Goal: Information Seeking & Learning: Learn about a topic

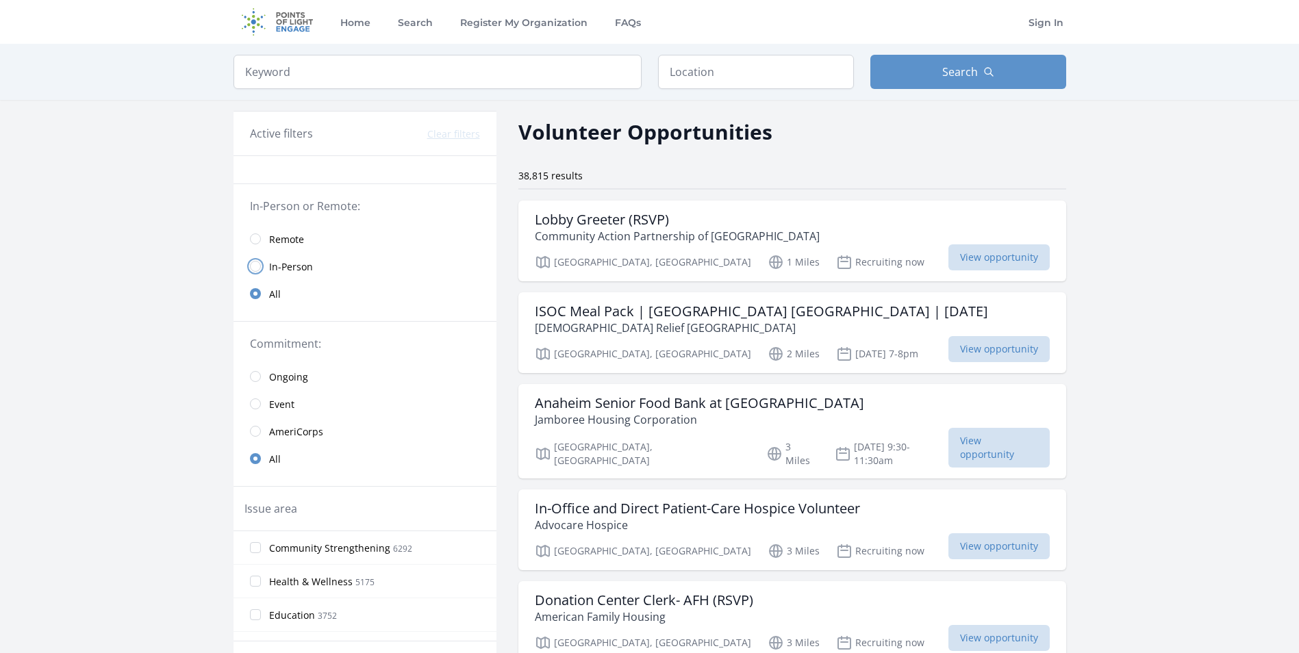
click at [255, 264] on input "radio" at bounding box center [255, 266] width 11 height 11
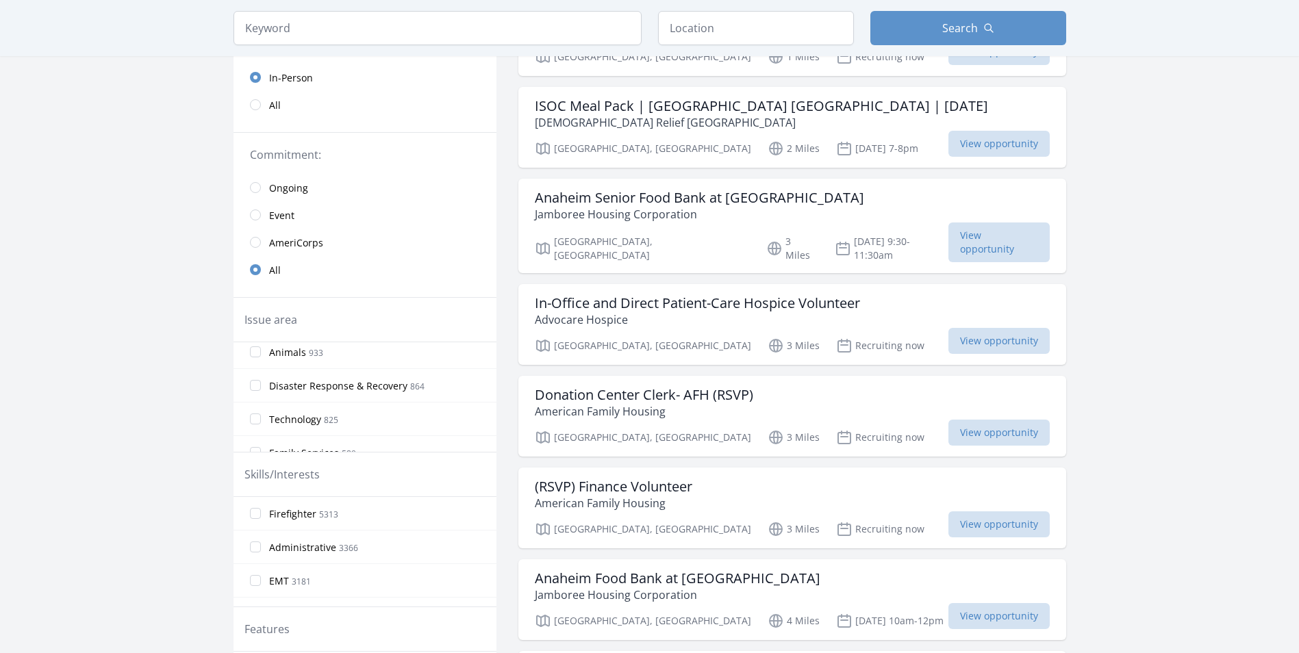
scroll to position [479, 0]
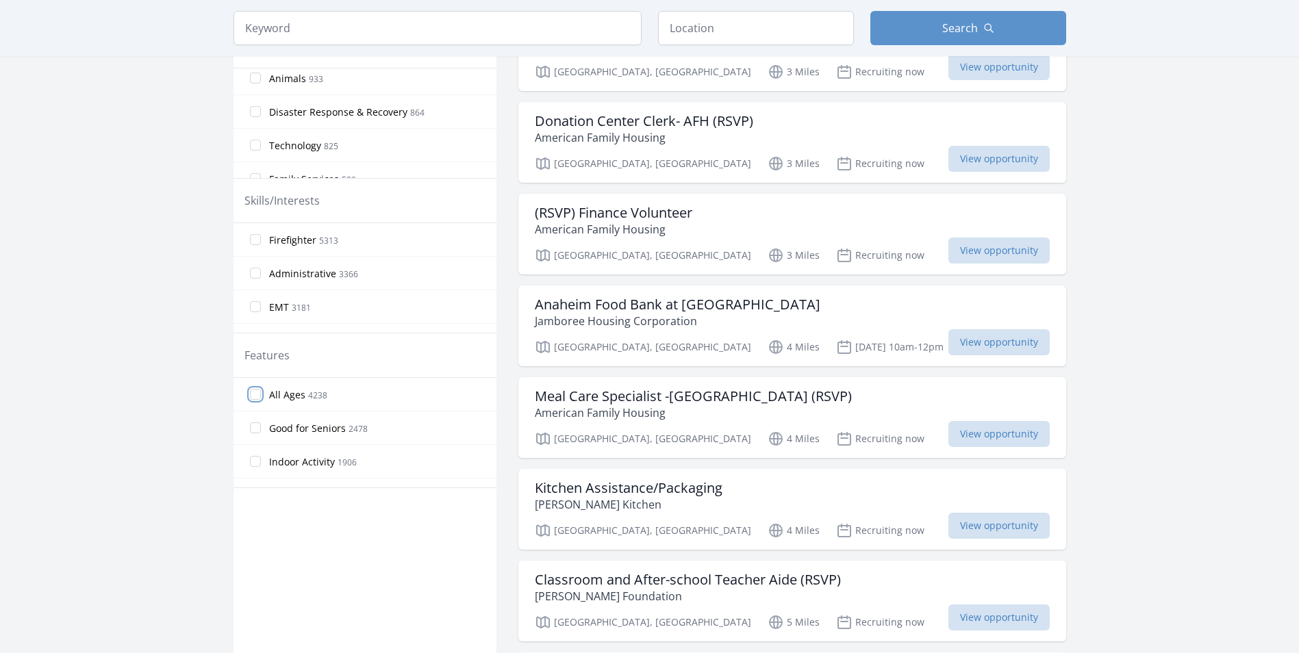
click at [250, 396] on input "All Ages 4238" at bounding box center [255, 394] width 11 height 11
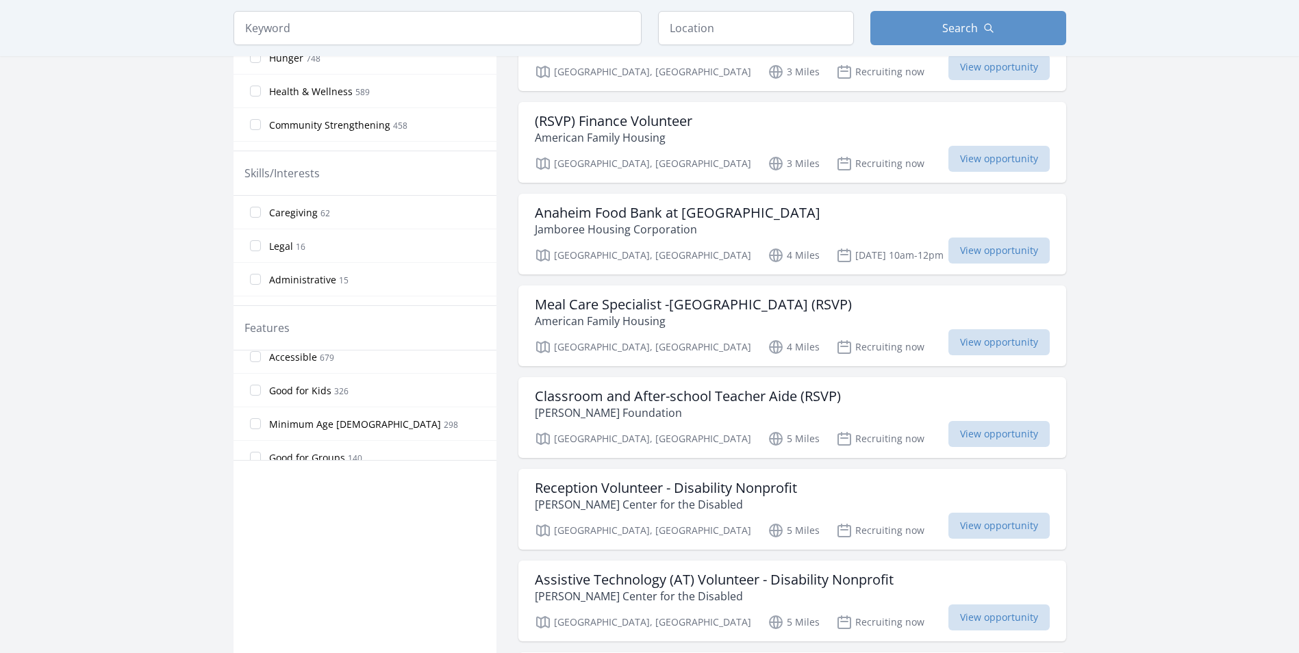
scroll to position [219, 0]
click at [257, 382] on input "Good for Kids 326" at bounding box center [255, 382] width 11 height 11
click at [255, 402] on input "Good for Teens 134" at bounding box center [255, 401] width 11 height 11
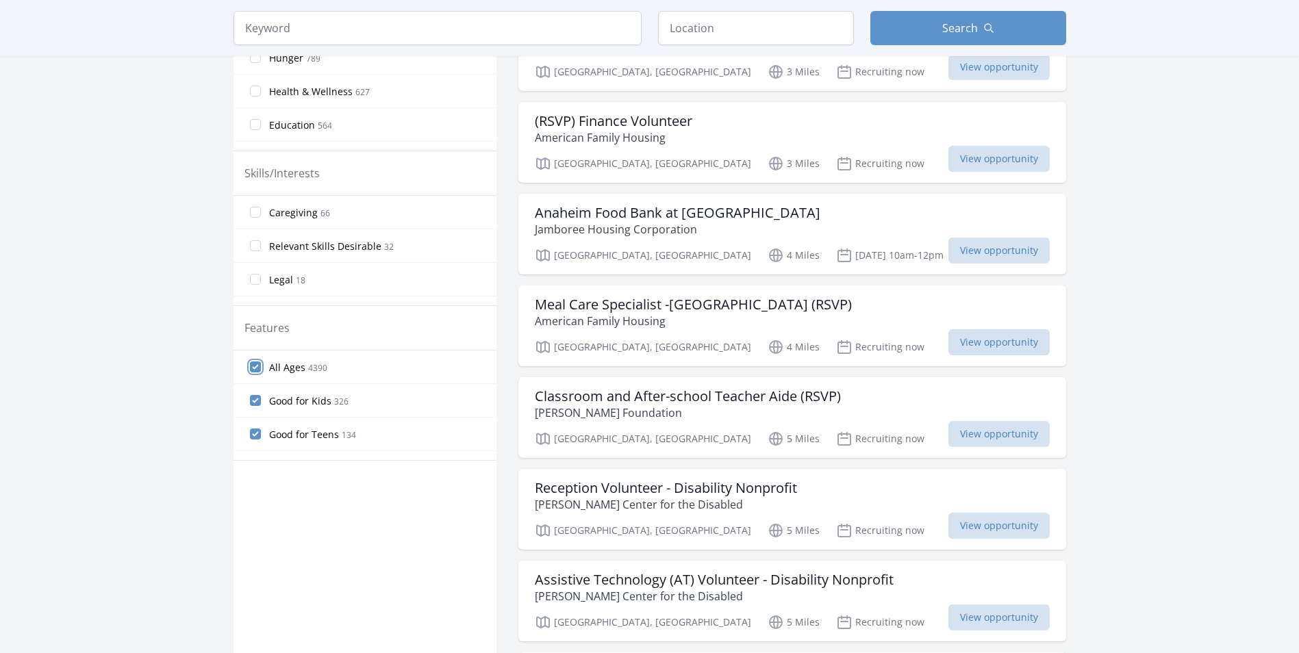
click at [255, 364] on input "All Ages 4390" at bounding box center [255, 367] width 11 height 11
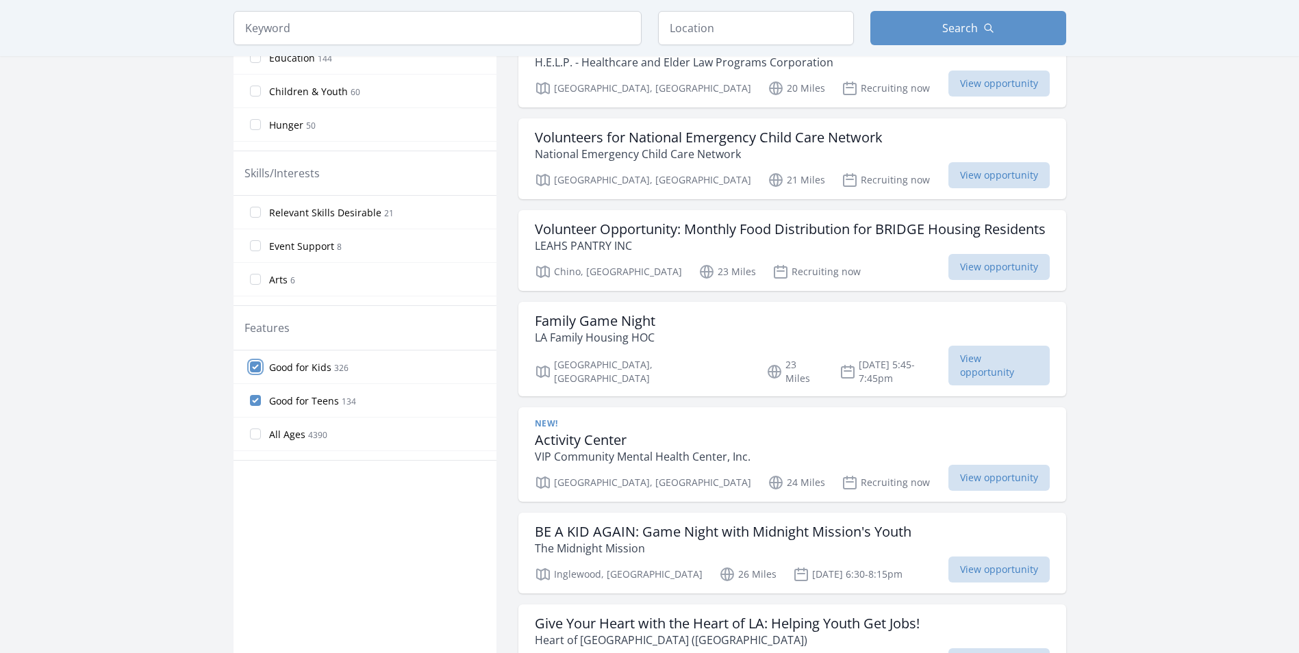
click at [251, 364] on input "Good for Kids 326" at bounding box center [255, 367] width 11 height 11
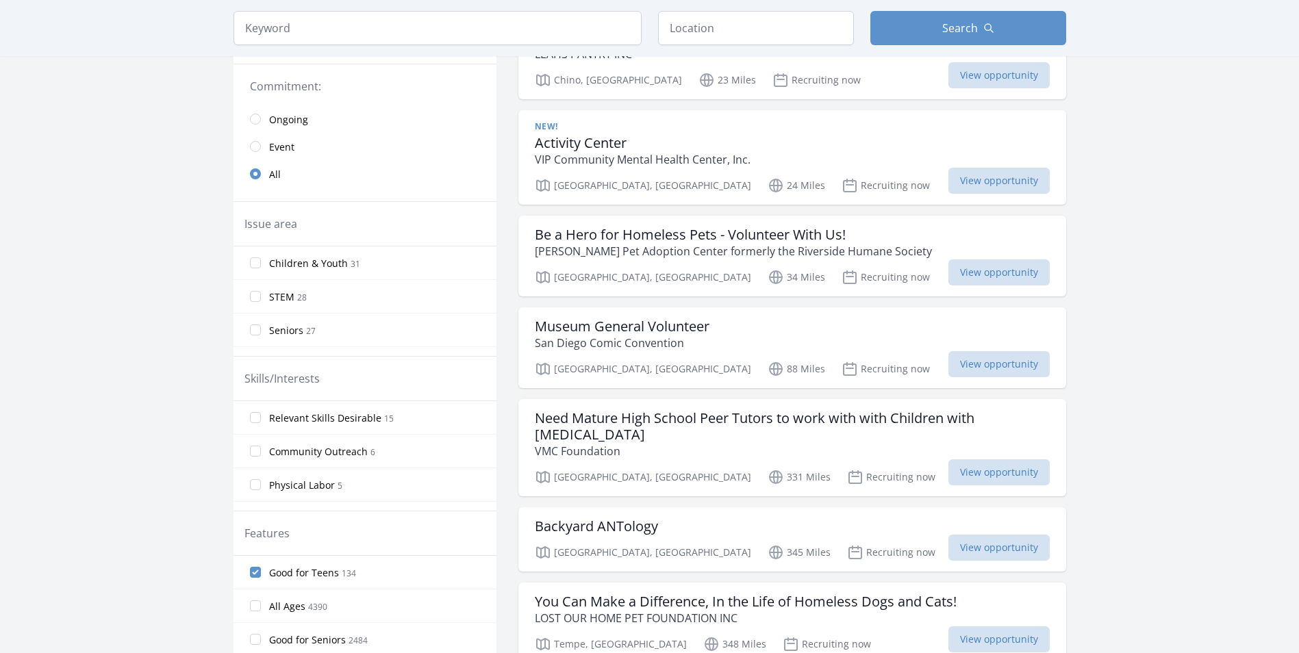
scroll to position [0, 0]
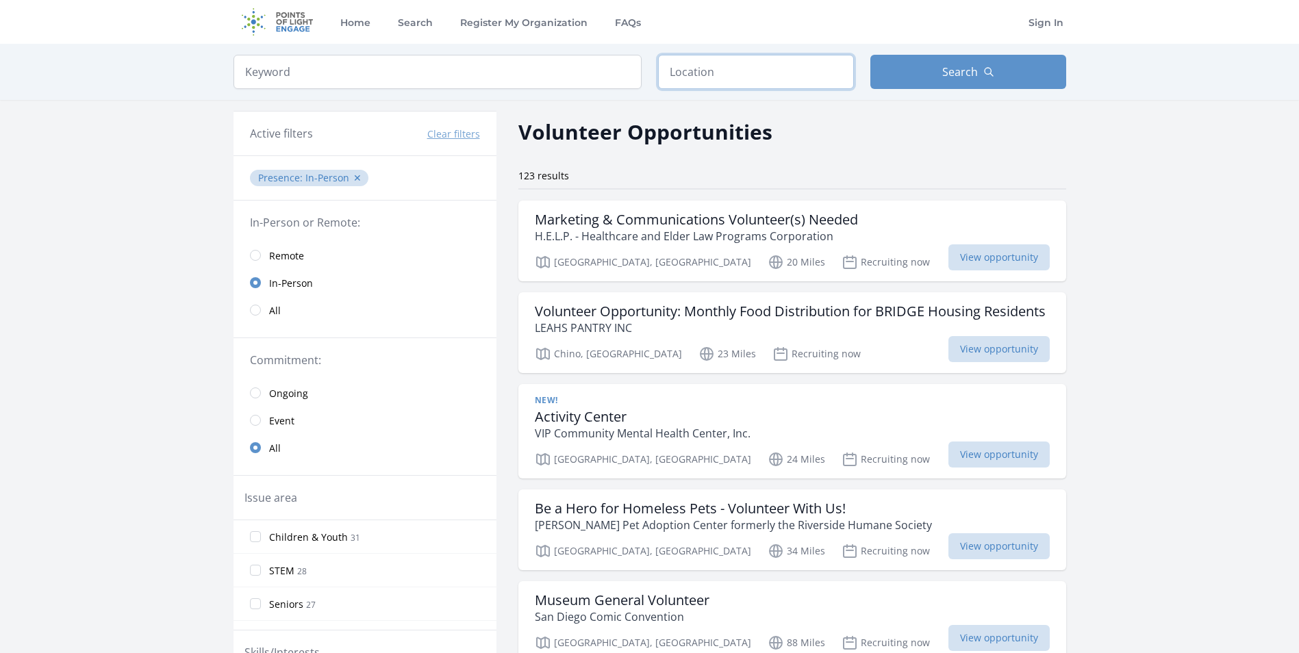
click at [670, 77] on input "text" at bounding box center [756, 72] width 196 height 34
type input "[GEOGRAPHIC_DATA], [GEOGRAPHIC_DATA]"
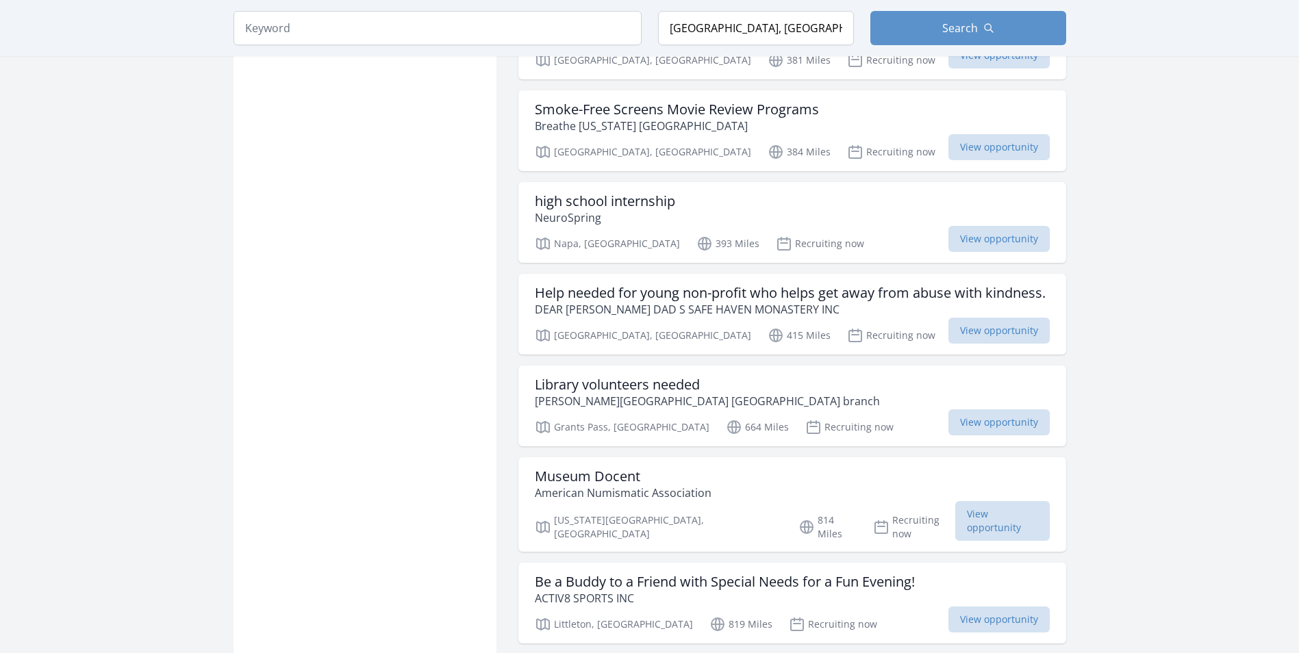
scroll to position [1301, 0]
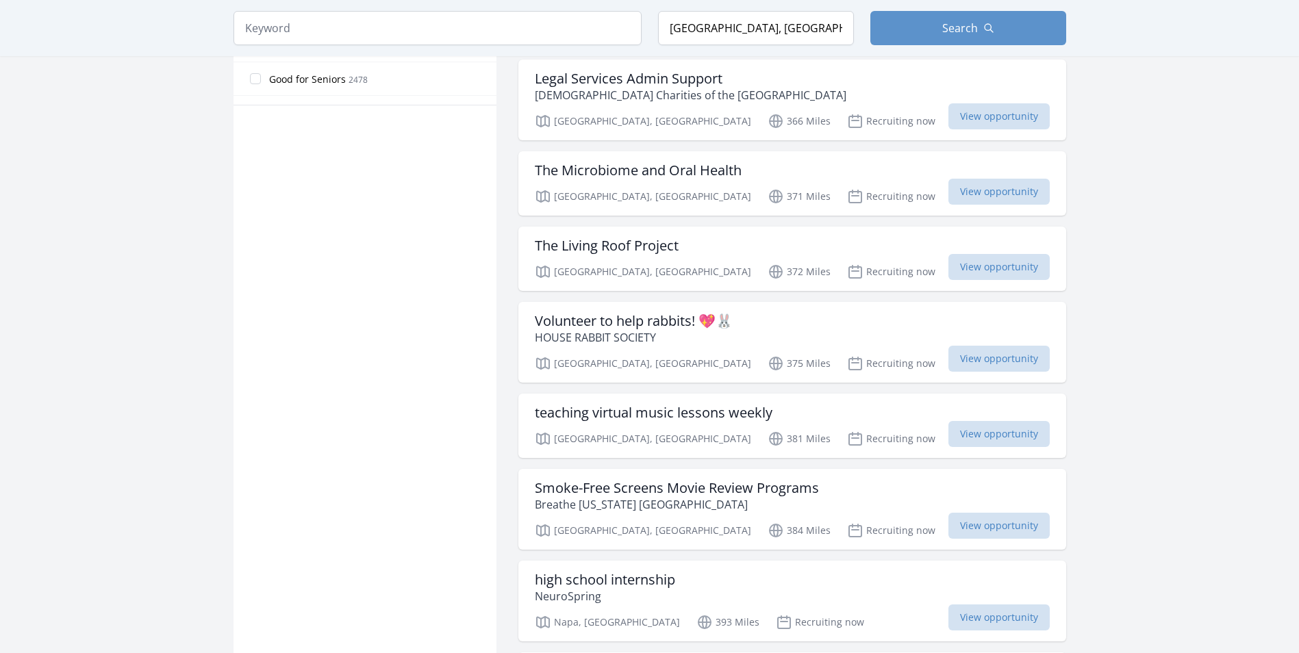
scroll to position [685, 0]
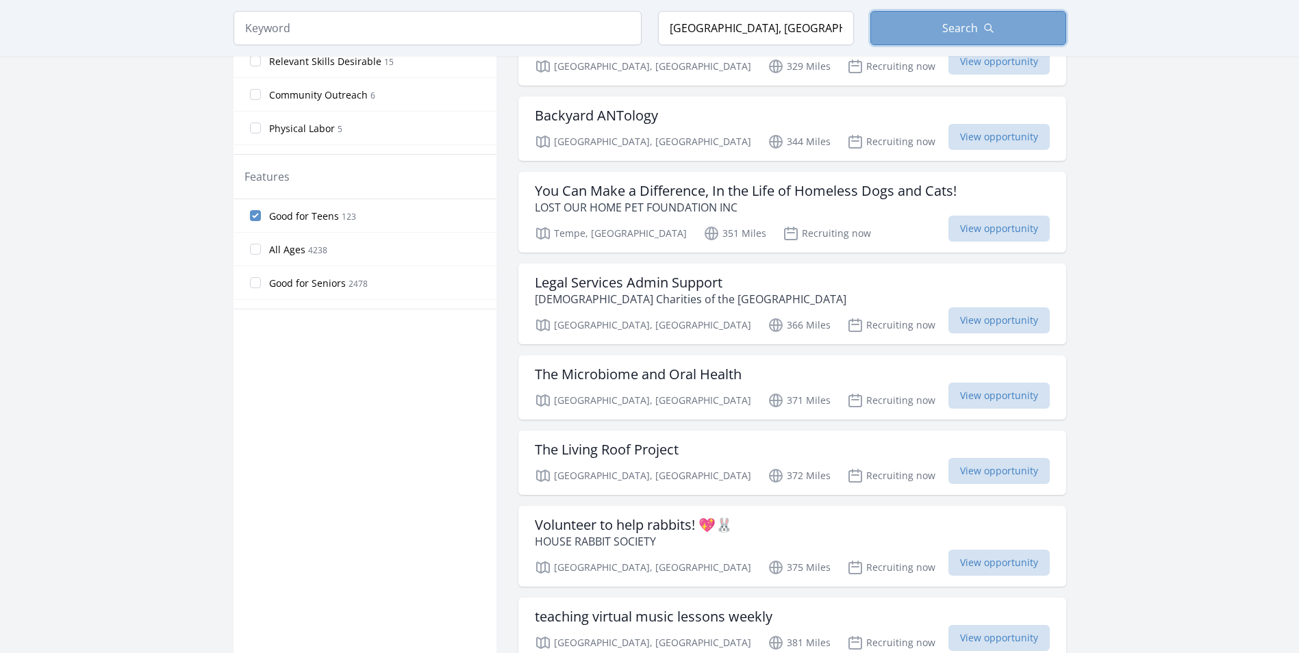
click at [974, 26] on span "Search" at bounding box center [960, 28] width 36 height 16
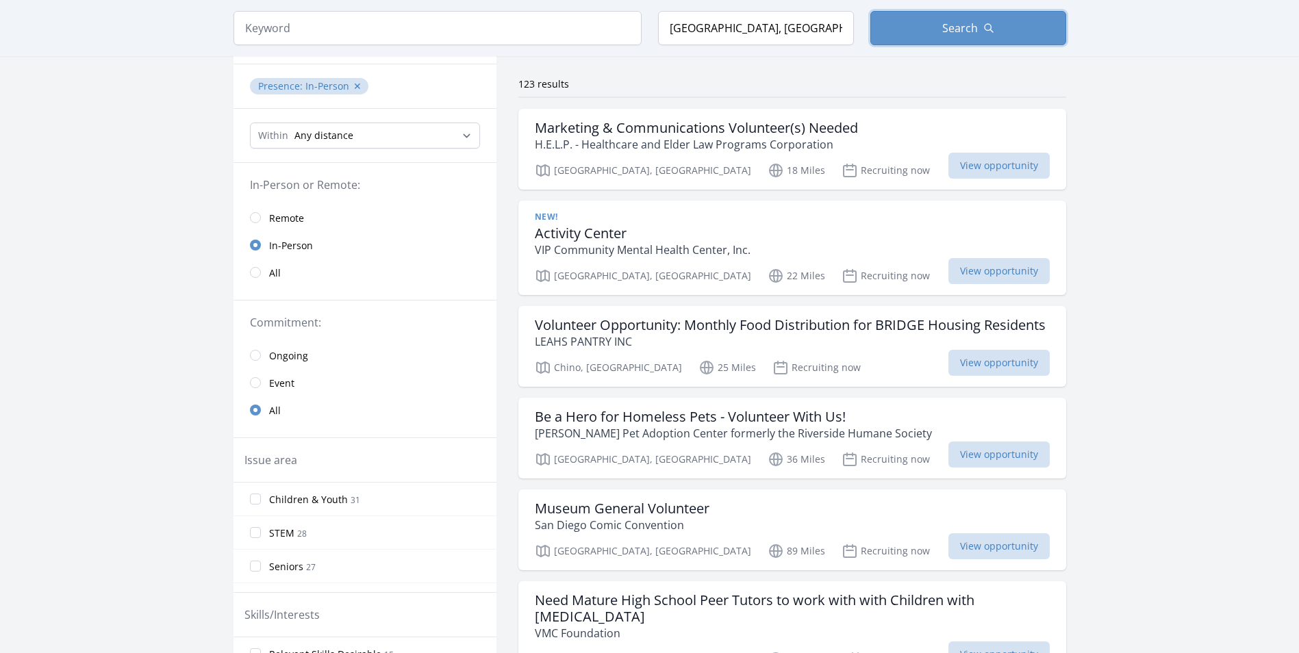
scroll to position [0, 0]
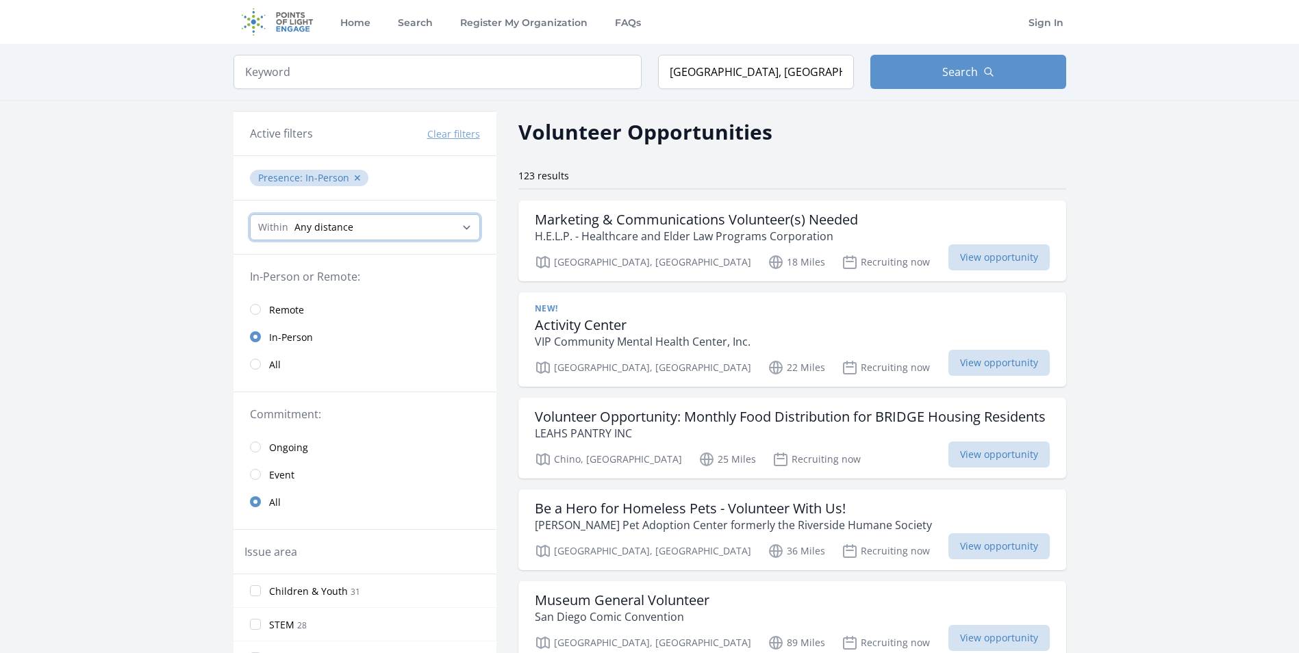
click at [466, 227] on select "Any distance , 5 Miles , 20 Miles , 50 Miles , 100 Miles" at bounding box center [365, 227] width 230 height 26
select select "32186"
click at [250, 214] on select "Any distance , 5 Miles , 20 Miles , 50 Miles , 100 Miles" at bounding box center [365, 227] width 230 height 26
